Goal: Transaction & Acquisition: Download file/media

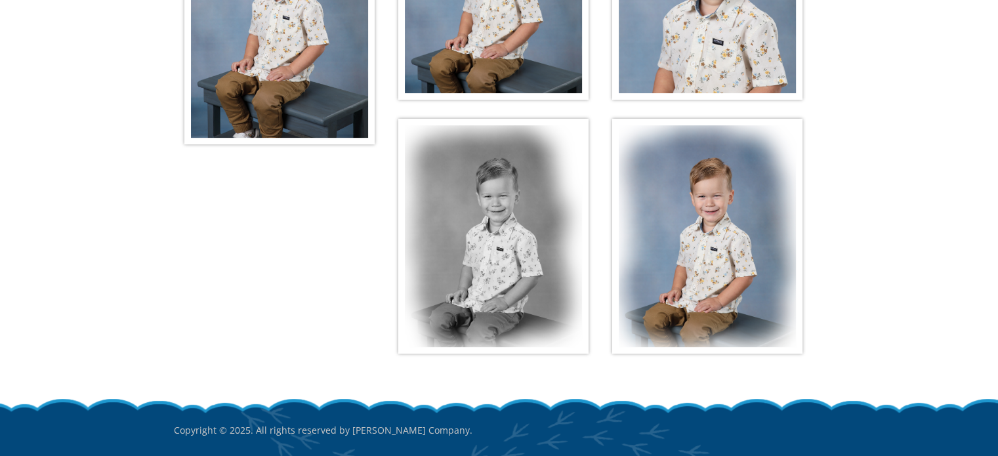
scroll to position [394, 0]
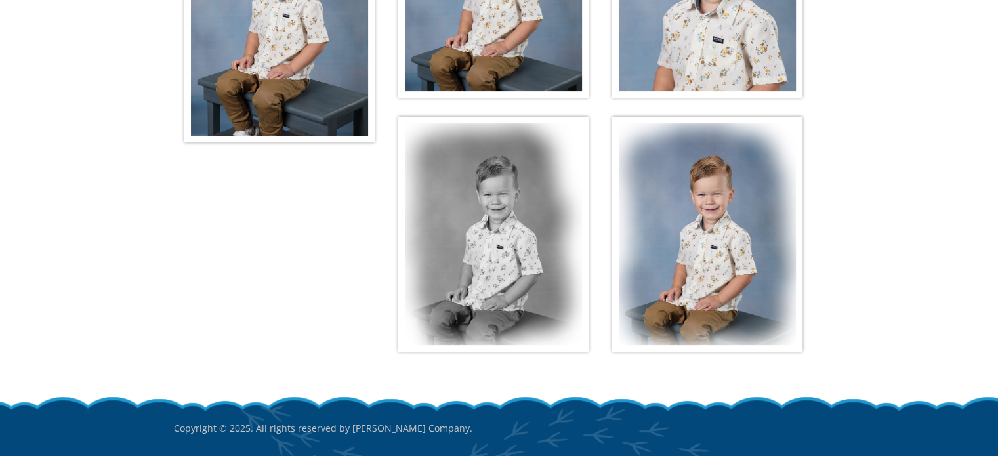
click at [276, 99] on img at bounding box center [279, 3] width 190 height 279
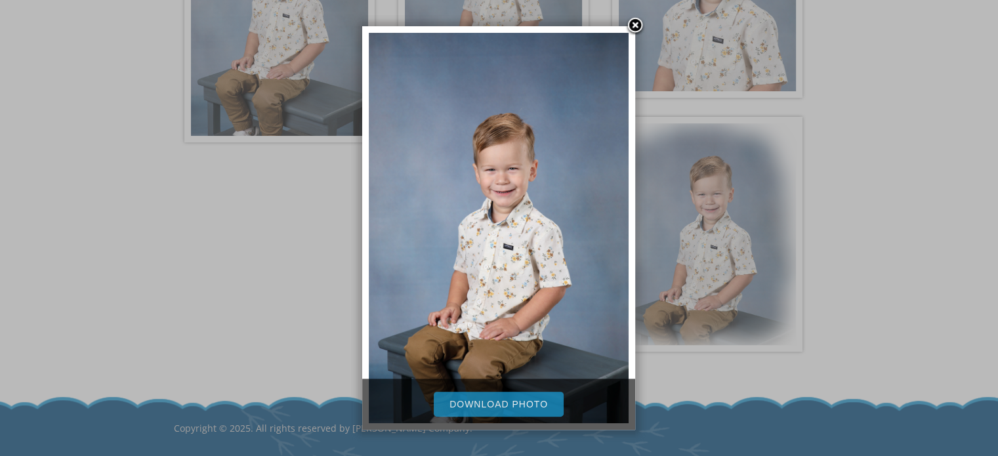
click at [474, 398] on link "Download Photo" at bounding box center [499, 404] width 130 height 25
click at [289, 288] on div at bounding box center [499, 63] width 998 height 915
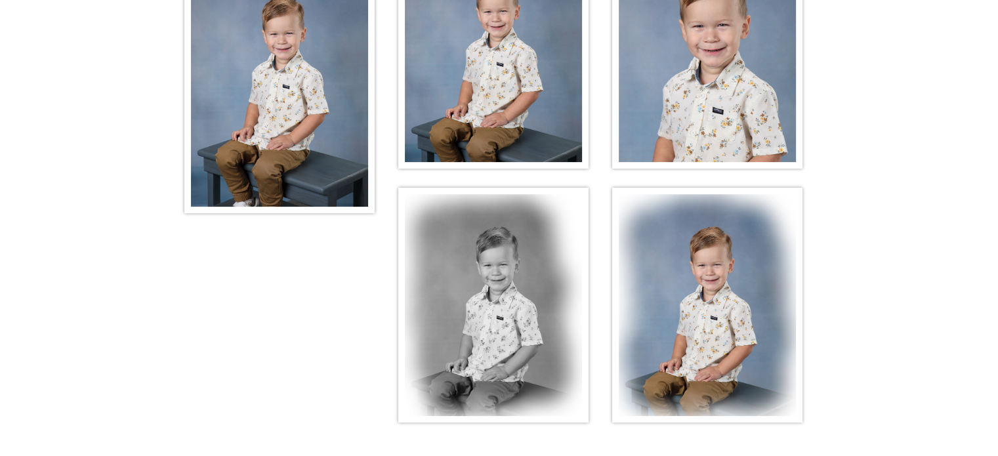
scroll to position [197, 0]
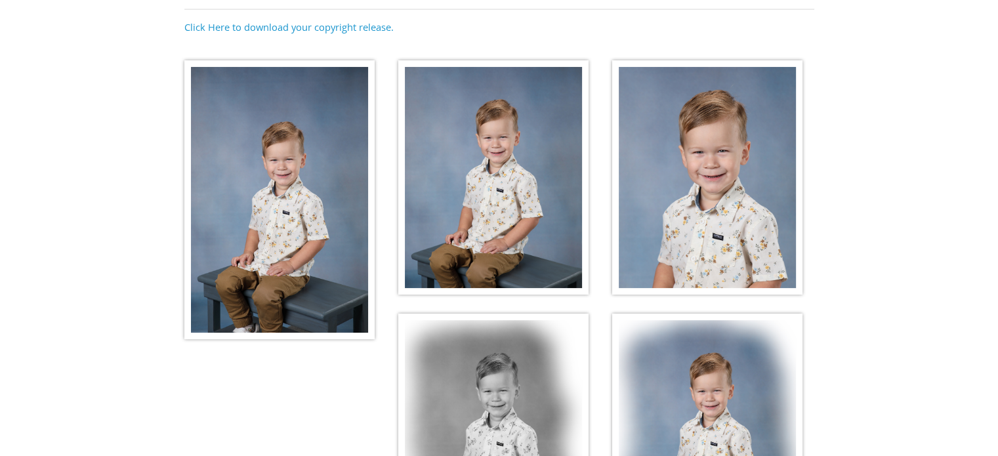
click at [480, 194] on img at bounding box center [493, 177] width 190 height 235
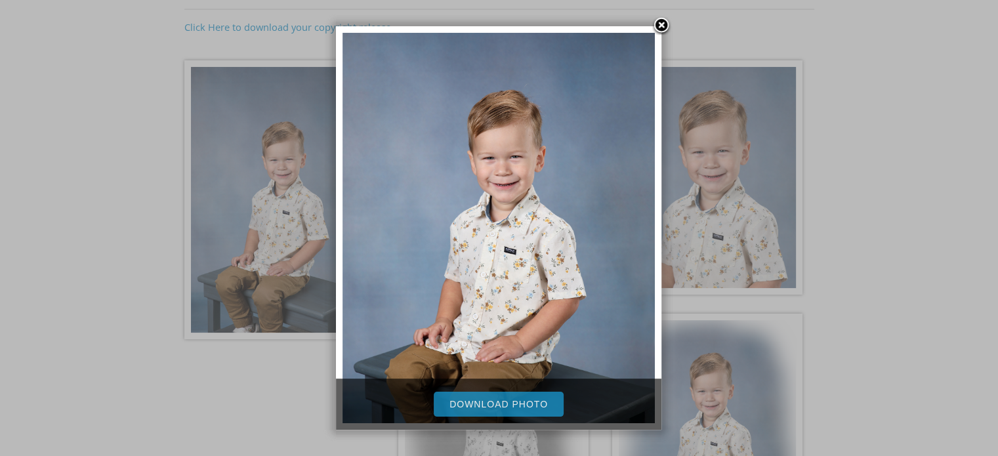
click at [491, 400] on link "Download Photo" at bounding box center [499, 404] width 130 height 25
click at [524, 405] on link "Download Photo" at bounding box center [499, 404] width 130 height 25
click at [852, 201] on div at bounding box center [499, 260] width 998 height 915
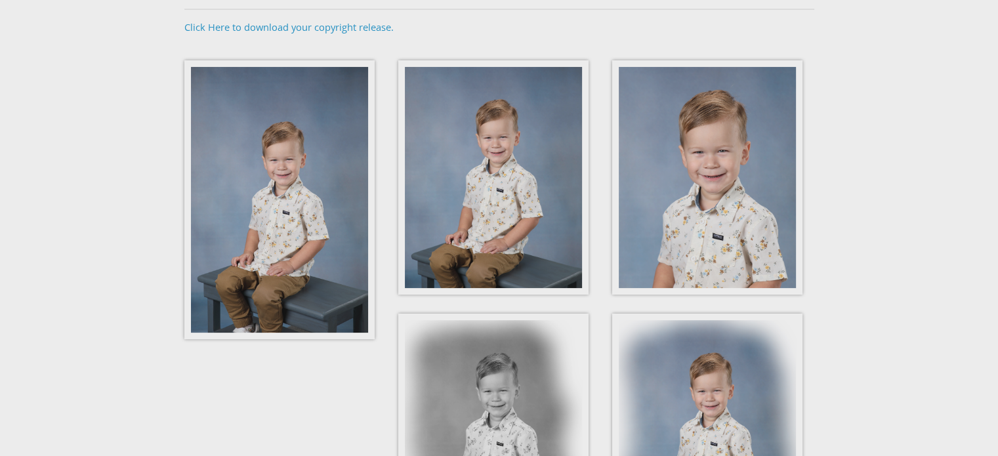
click at [749, 207] on body "[PHONE_NUMBER] Menu Home FAQ About Picture Day Contact Digital Downloads: [PERS…" at bounding box center [499, 31] width 998 height 456
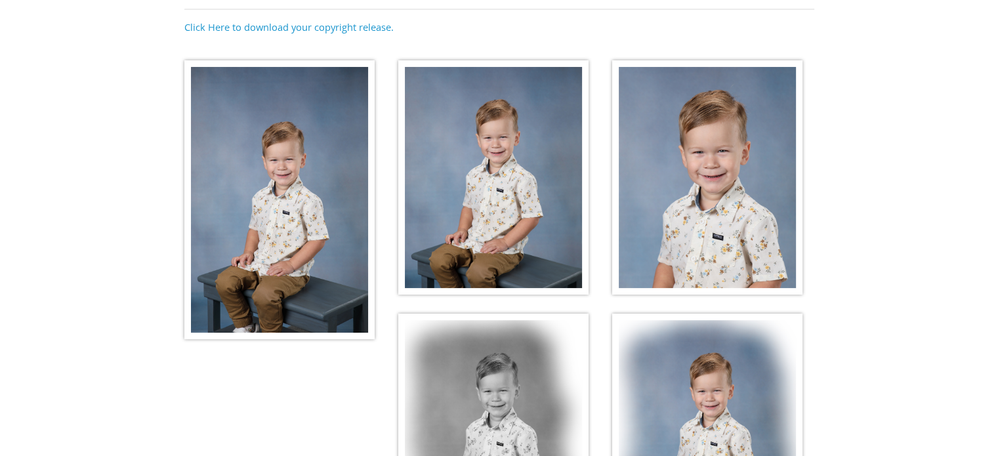
click at [748, 207] on img at bounding box center [707, 177] width 190 height 235
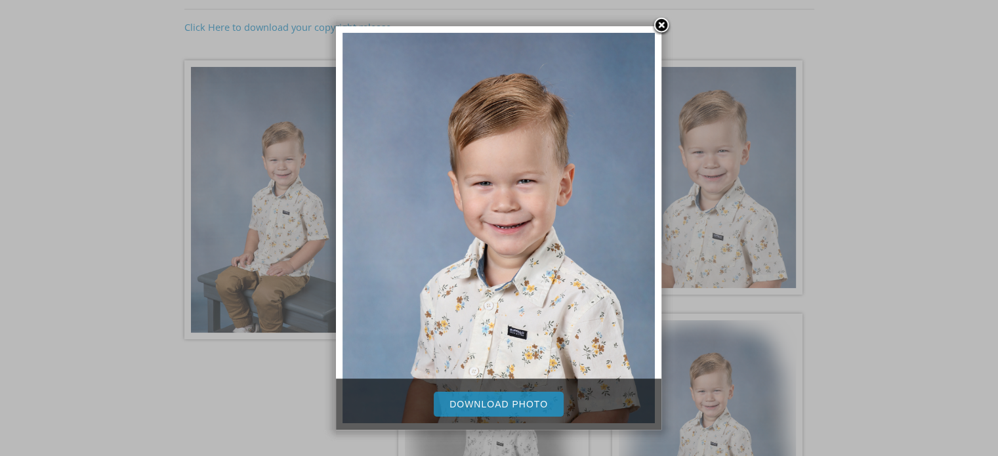
click at [504, 406] on link "Download Photo" at bounding box center [499, 404] width 130 height 25
click at [837, 276] on div at bounding box center [499, 260] width 998 height 915
